Goal: Find contact information: Find contact information

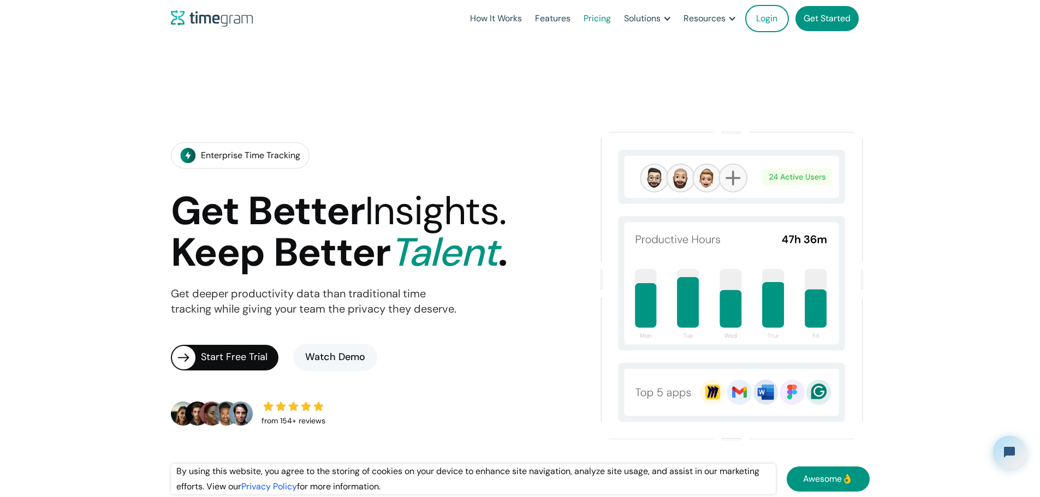
click at [577, 22] on link "Pricing" at bounding box center [597, 18] width 40 height 37
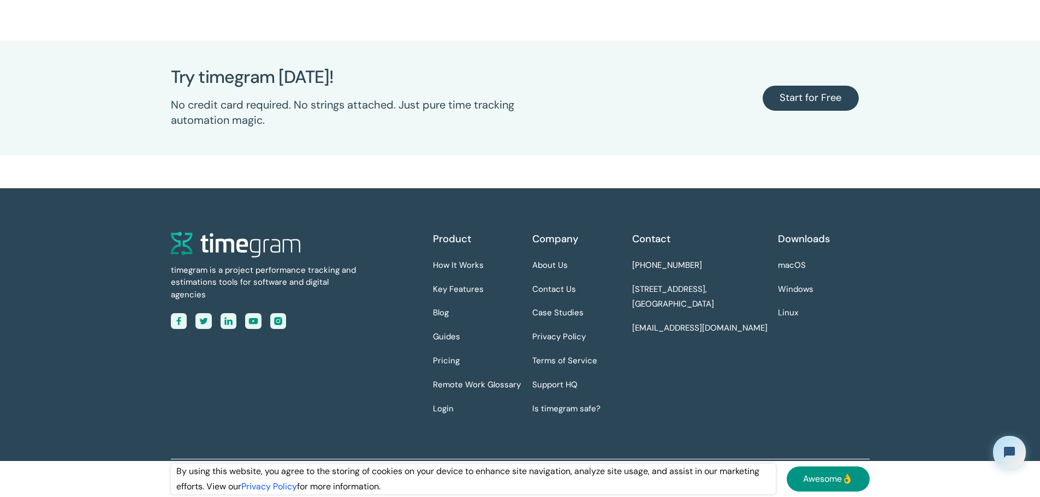
scroll to position [2733, 0]
click at [634, 283] on link "7901 4th Street N STE, 4951, St. Petersburg, FL, 33702" at bounding box center [673, 297] width 82 height 31
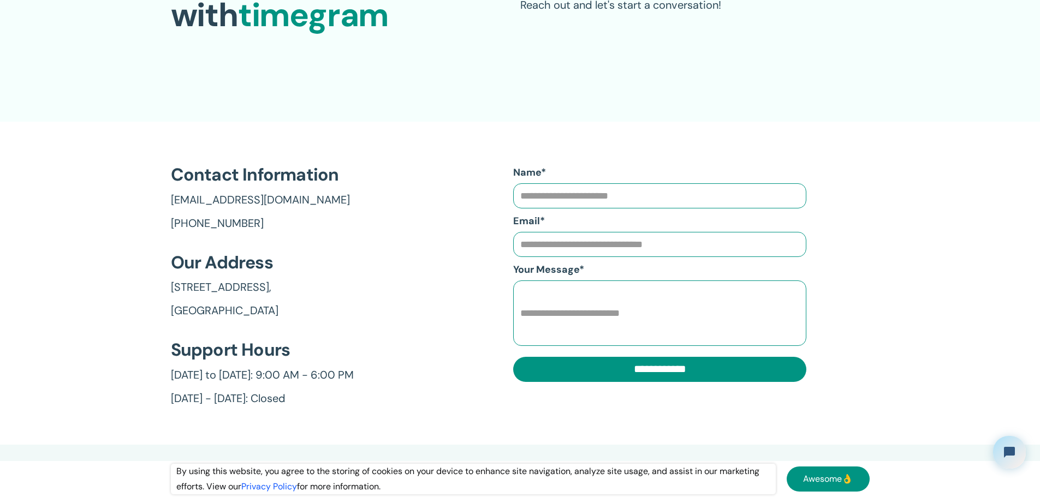
scroll to position [182, 0]
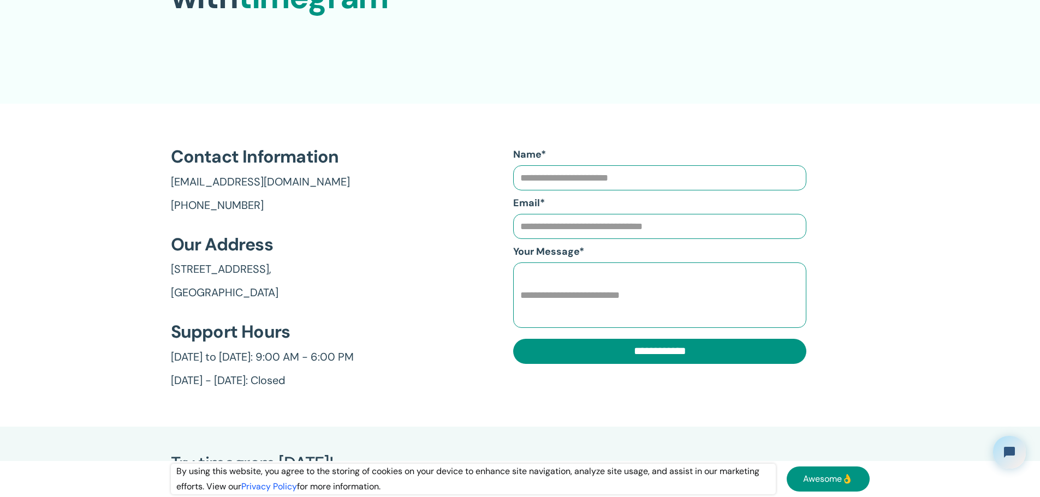
click at [192, 292] on link "[GEOGRAPHIC_DATA]" at bounding box center [262, 293] width 183 height 15
drag, startPoint x: 162, startPoint y: 265, endPoint x: 327, endPoint y: 301, distance: 169.2
click at [327, 301] on section "**********" at bounding box center [520, 265] width 1040 height 323
